Goal: Information Seeking & Learning: Find contact information

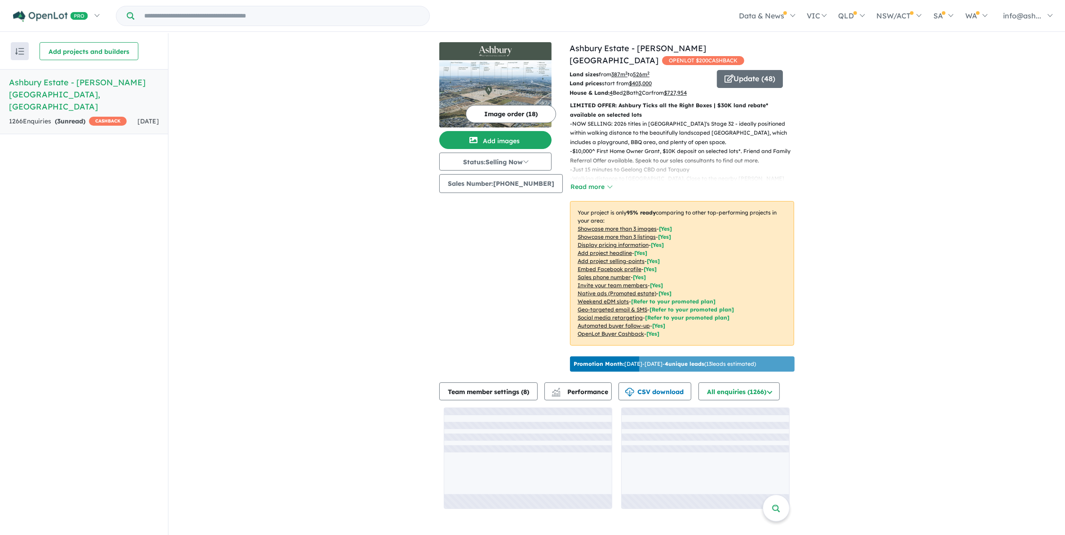
click at [888, 282] on div "View all projects in your account Ashbury Estate - Armstrong Creek OPENLOT $ 20…" at bounding box center [616, 275] width 896 height 485
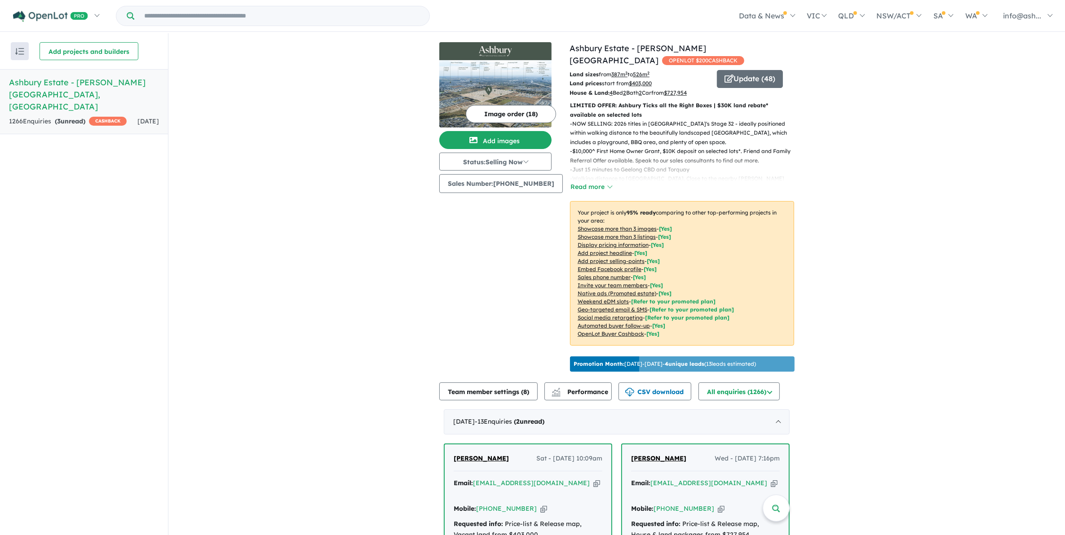
drag, startPoint x: 944, startPoint y: 285, endPoint x: 856, endPoint y: 293, distance: 88.4
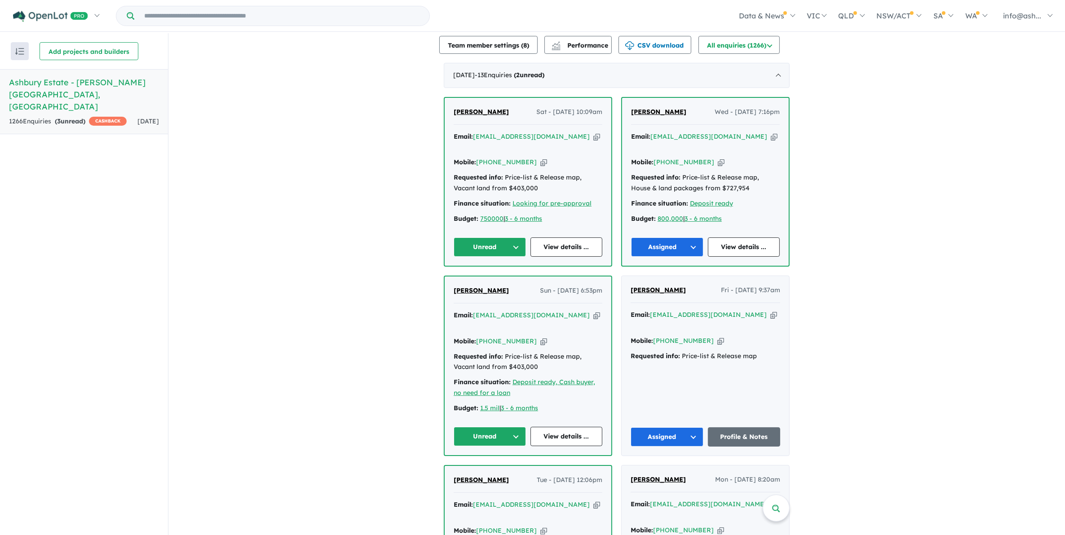
scroll to position [337, 0]
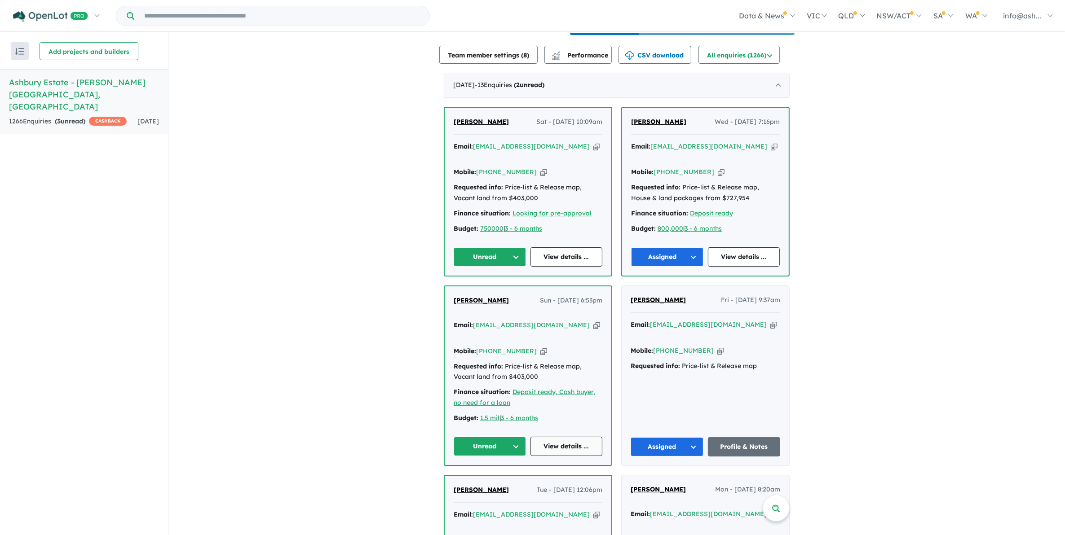
click at [561, 437] on link "View details ..." at bounding box center [566, 446] width 72 height 19
click at [512, 437] on button "Unread" at bounding box center [489, 446] width 72 height 19
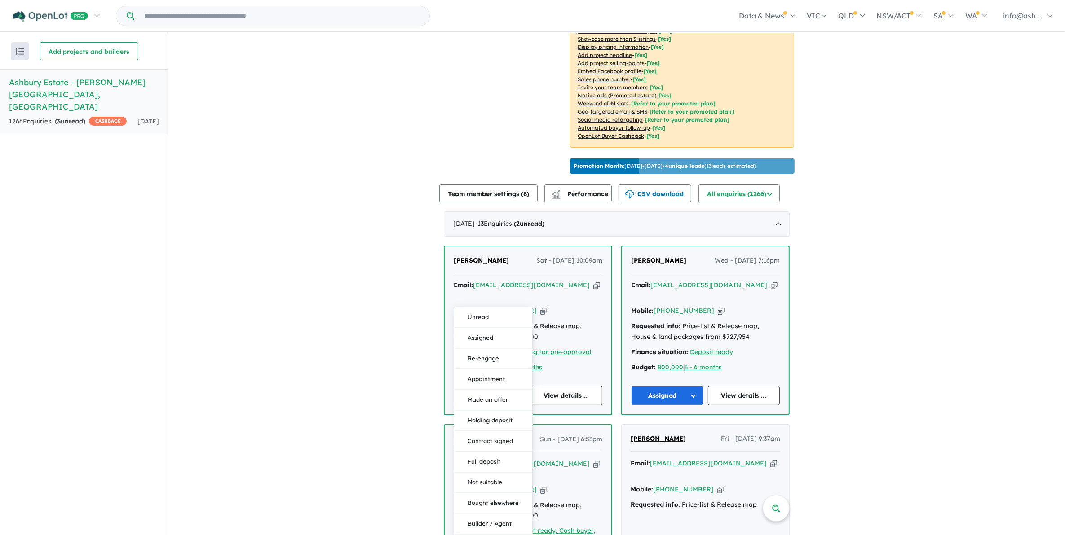
scroll to position [281, 0]
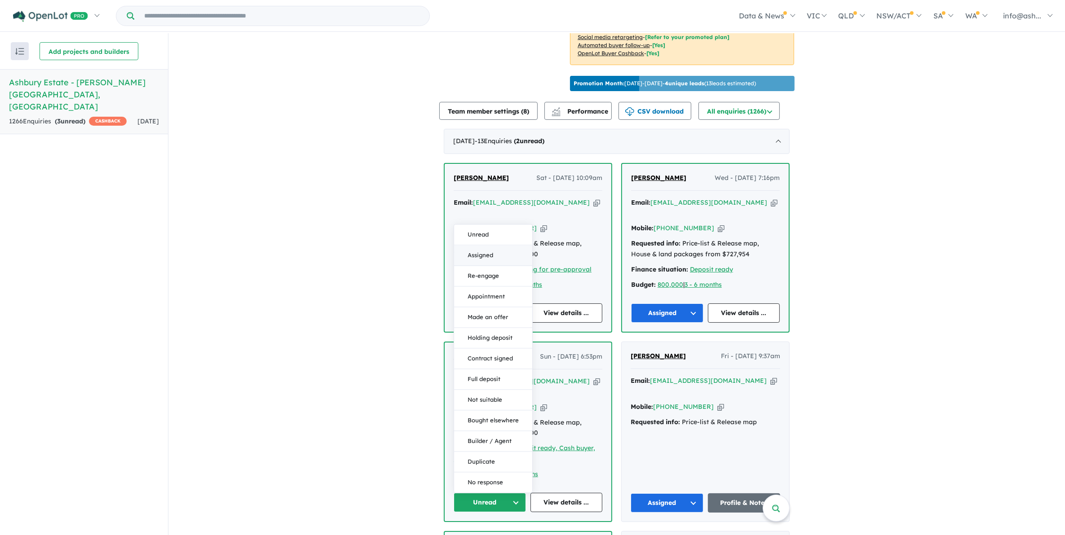
click at [478, 246] on button "Assigned" at bounding box center [493, 256] width 78 height 21
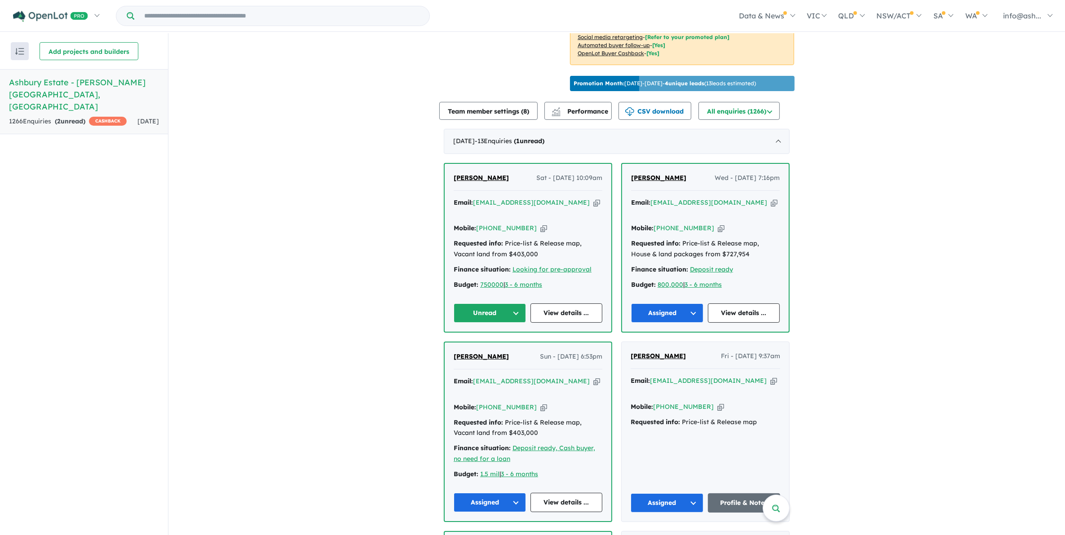
click at [571, 307] on link "View details ..." at bounding box center [566, 313] width 72 height 19
click at [514, 308] on button "Unread" at bounding box center [489, 313] width 72 height 19
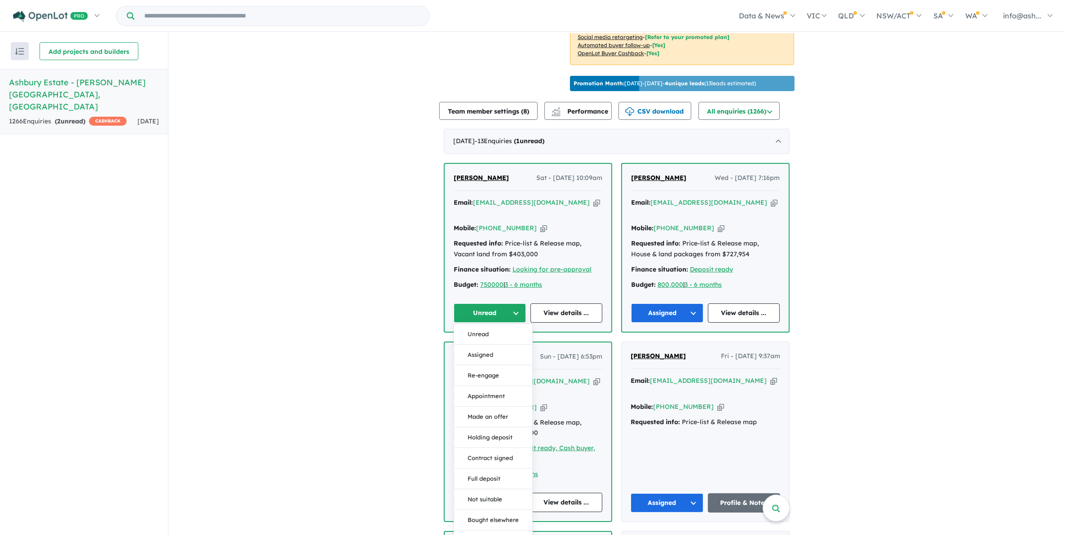
click at [500, 349] on button "Assigned" at bounding box center [493, 355] width 78 height 21
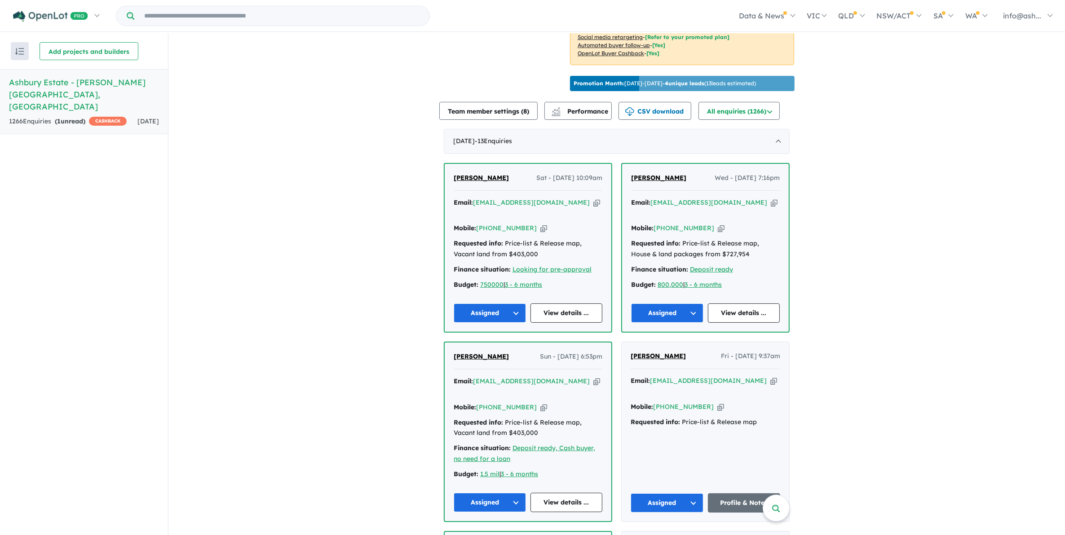
click at [558, 312] on link "View details ..." at bounding box center [566, 313] width 72 height 19
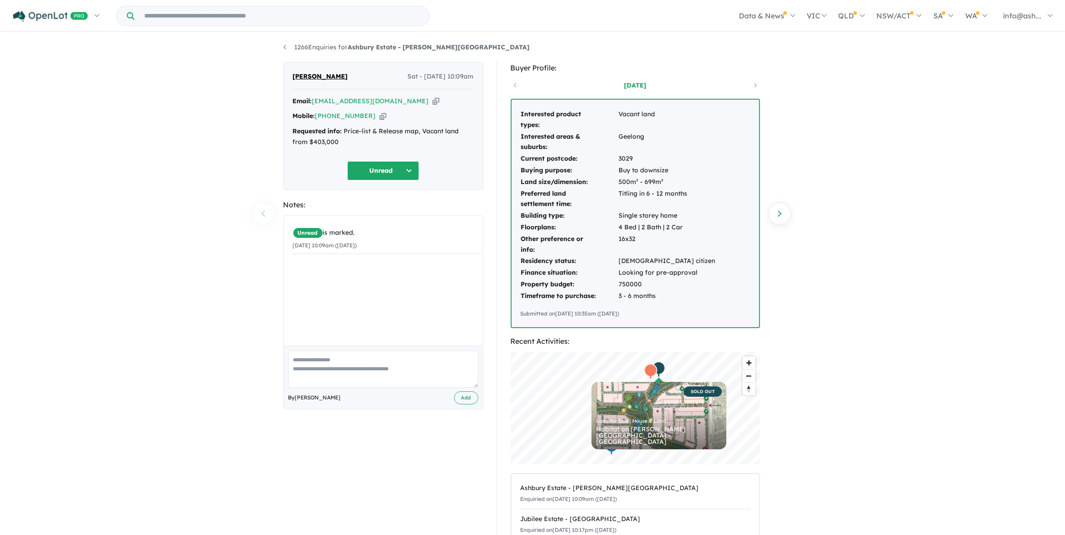
click at [918, 391] on div "1266 Enquiries for Ashbury Estate - Armstrong Creek Previous enquiry Next enqui…" at bounding box center [532, 284] width 1065 height 503
click at [865, 233] on div "1266 Enquiries for Ashbury Estate - Armstrong Creek Previous enquiry Next enqui…" at bounding box center [532, 284] width 1065 height 503
click at [966, 345] on div "1266 Enquiries for Ashbury Estate - Armstrong Creek Previous enquiry Next enqui…" at bounding box center [532, 284] width 1065 height 503
click at [861, 297] on div "1266 Enquiries for Ashbury Estate - Armstrong Creek Previous enquiry Next enqui…" at bounding box center [532, 284] width 1065 height 503
click at [820, 403] on div "1266 Enquiries for Ashbury Estate - Armstrong Creek Previous enquiry Next enqui…" at bounding box center [532, 284] width 1065 height 503
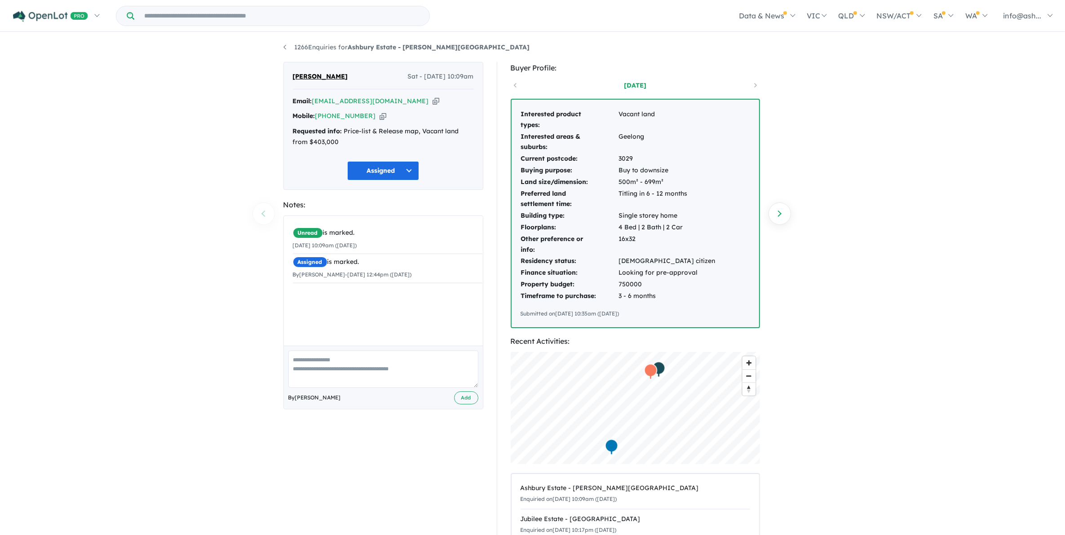
click at [822, 317] on div "1266 Enquiries for Ashbury Estate - Armstrong Creek Previous enquiry Next enqui…" at bounding box center [532, 284] width 1065 height 503
click at [889, 322] on div "1266 Enquiries for Ashbury Estate - Armstrong Creek Previous enquiry Next enqui…" at bounding box center [532, 284] width 1065 height 503
drag, startPoint x: 348, startPoint y: 75, endPoint x: 292, endPoint y: 75, distance: 56.1
click at [293, 75] on div "Richard Coleman Sat - 27/09/2025, 10:09am" at bounding box center [383, 80] width 181 height 18
copy span "Richard Coleman"
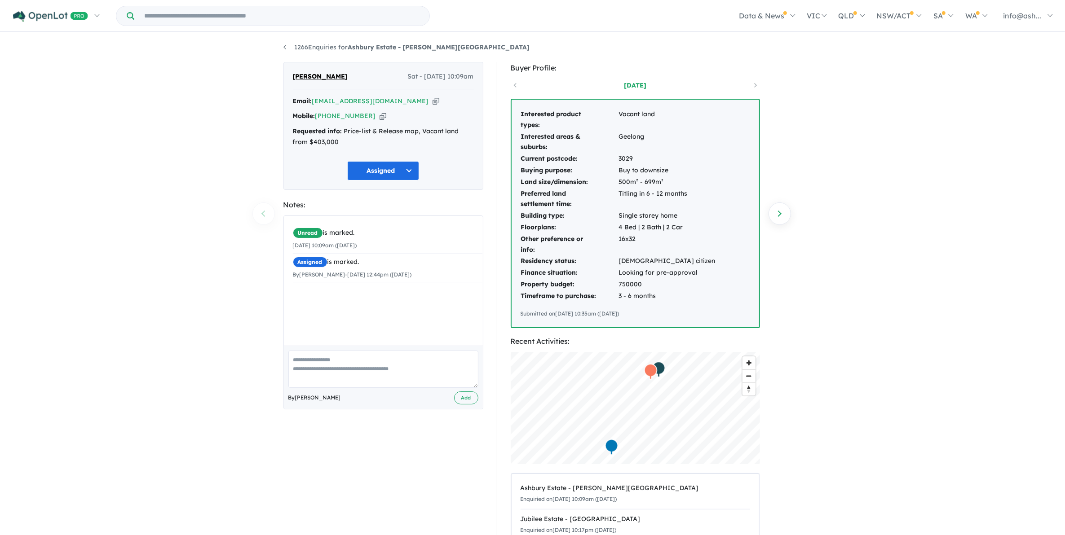
drag, startPoint x: 944, startPoint y: 304, endPoint x: 945, endPoint y: 311, distance: 7.3
click at [944, 304] on div "1266 Enquiries for Ashbury Estate - Armstrong Creek Previous enquiry Next enqui…" at bounding box center [532, 284] width 1065 height 503
click at [396, 100] on a%20Ashbury%20Estate%20-%20Armstrong%20Creek"] "harveysgames@gmail.com" at bounding box center [370, 101] width 117 height 8
drag, startPoint x: 399, startPoint y: 100, endPoint x: 315, endPoint y: 104, distance: 84.1
click at [315, 104] on div "Email: harveysgames@gmail.com Copied!" at bounding box center [383, 101] width 181 height 11
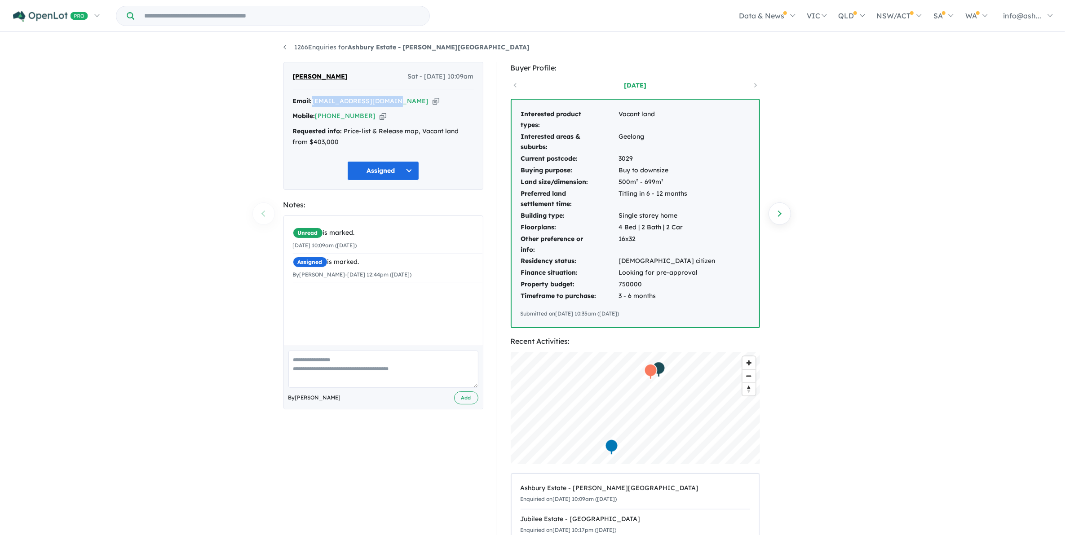
copy a%20Ashbury%20Estate%20-%20Armstrong%20Creek"] "harveysgames@gmail.com"
drag, startPoint x: 971, startPoint y: 225, endPoint x: 880, endPoint y: 229, distance: 90.3
click at [971, 225] on div "1266 Enquiries for Ashbury Estate - Armstrong Creek Previous enquiry Next enqui…" at bounding box center [532, 284] width 1065 height 503
drag, startPoint x: 367, startPoint y: 115, endPoint x: 326, endPoint y: 115, distance: 41.3
click at [326, 115] on div "Mobile: +61 491 153 848 Copied!" at bounding box center [383, 116] width 181 height 11
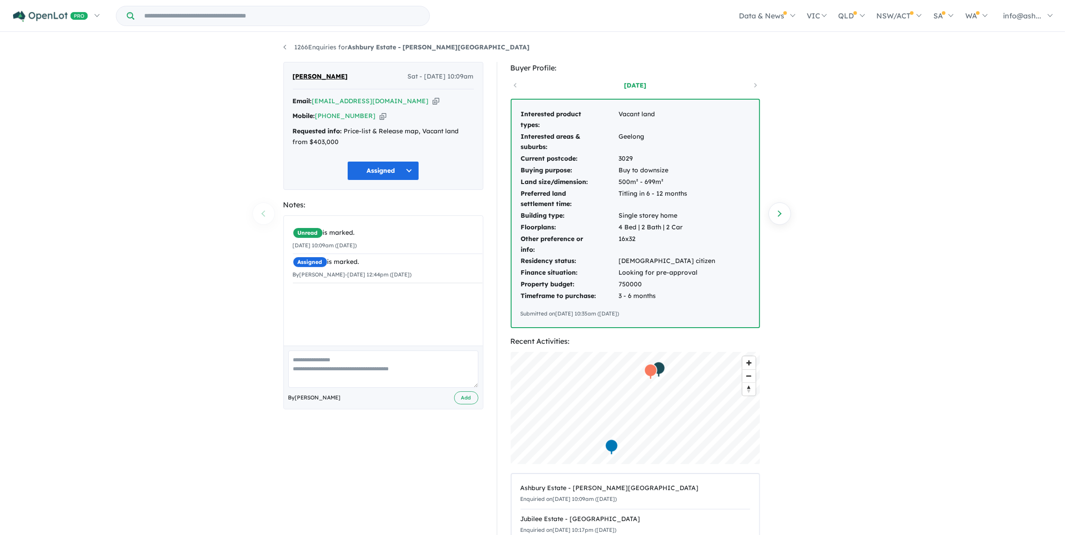
copy link "1 491 153 848"
drag, startPoint x: 632, startPoint y: 158, endPoint x: 615, endPoint y: 158, distance: 17.1
click at [615, 158] on tr "Current postcode: 3029" at bounding box center [617, 159] width 195 height 12
copy tr "3029"
click at [838, 342] on div "1266 Enquiries for Ashbury Estate - Armstrong Creek Previous enquiry Next enqui…" at bounding box center [532, 284] width 1065 height 503
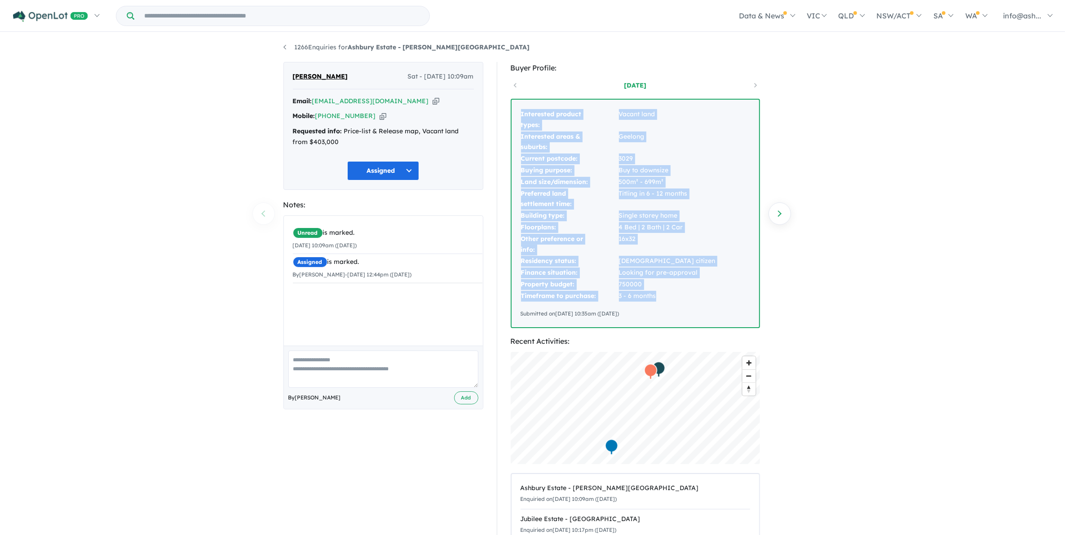
drag, startPoint x: 692, startPoint y: 300, endPoint x: 515, endPoint y: 104, distance: 264.1
click at [515, 104] on div "Interested product types: Vacant land Interested areas & suburbs: Geelong Curre…" at bounding box center [634, 214] width 247 height 228
copy tbody "Interested product types: Vacant land Interested areas & suburbs: Geelong Curre…"
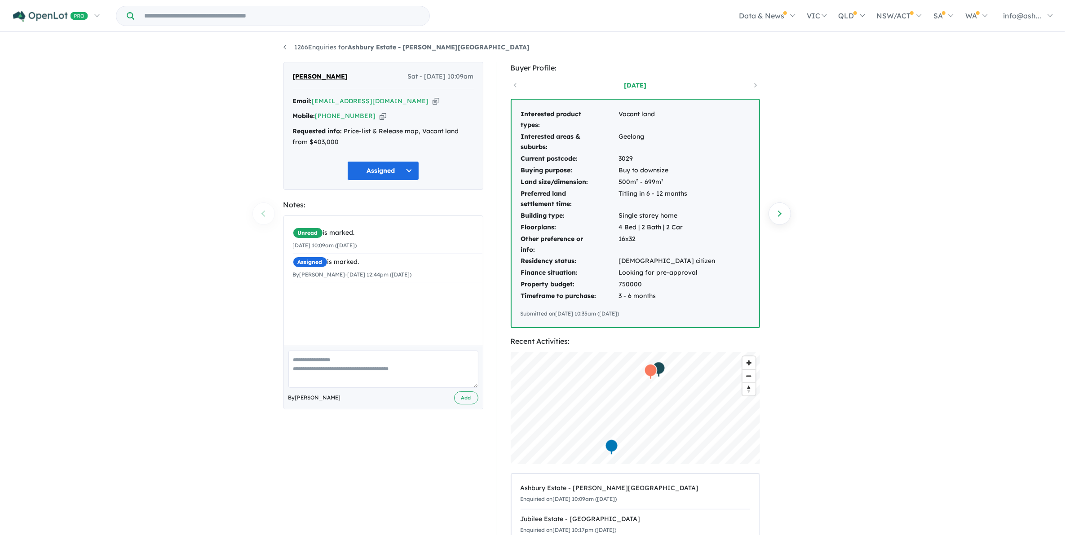
click at [900, 330] on div "1266 Enquiries for Ashbury Estate - Armstrong Creek Previous enquiry Next enqui…" at bounding box center [532, 284] width 1065 height 503
click at [925, 324] on div "1266 Enquiries for Ashbury Estate - Armstrong Creek Previous enquiry Next enqui…" at bounding box center [532, 284] width 1065 height 503
click at [903, 343] on div "1266 Enquiries for Ashbury Estate - Armstrong Creek Previous enquiry Next enqui…" at bounding box center [532, 284] width 1065 height 503
click at [992, 434] on div "1266 Enquiries for Ashbury Estate - Armstrong Creek Previous enquiry Next enqui…" at bounding box center [532, 284] width 1065 height 503
